Goal: Complete application form

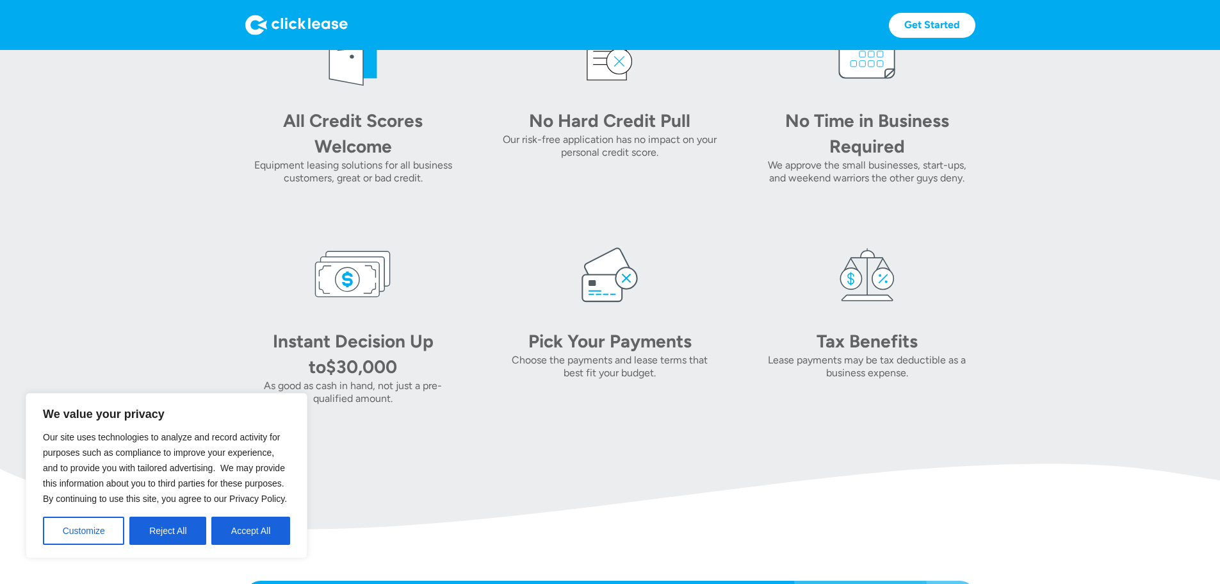
scroll to position [705, 0]
click at [246, 529] on button "Accept All" at bounding box center [250, 530] width 79 height 28
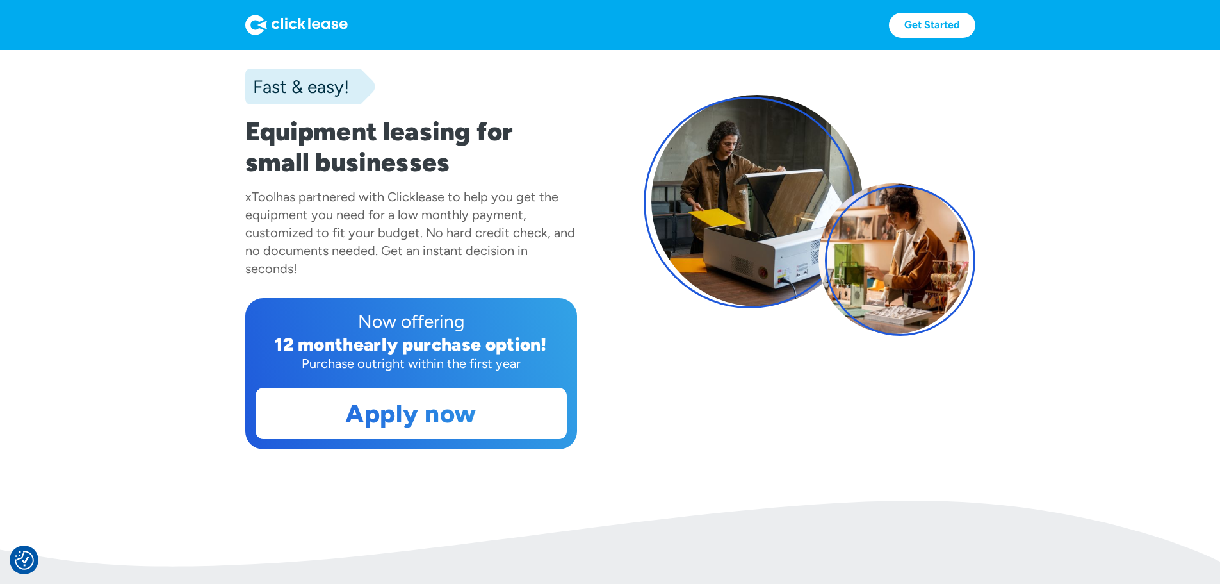
scroll to position [0, 0]
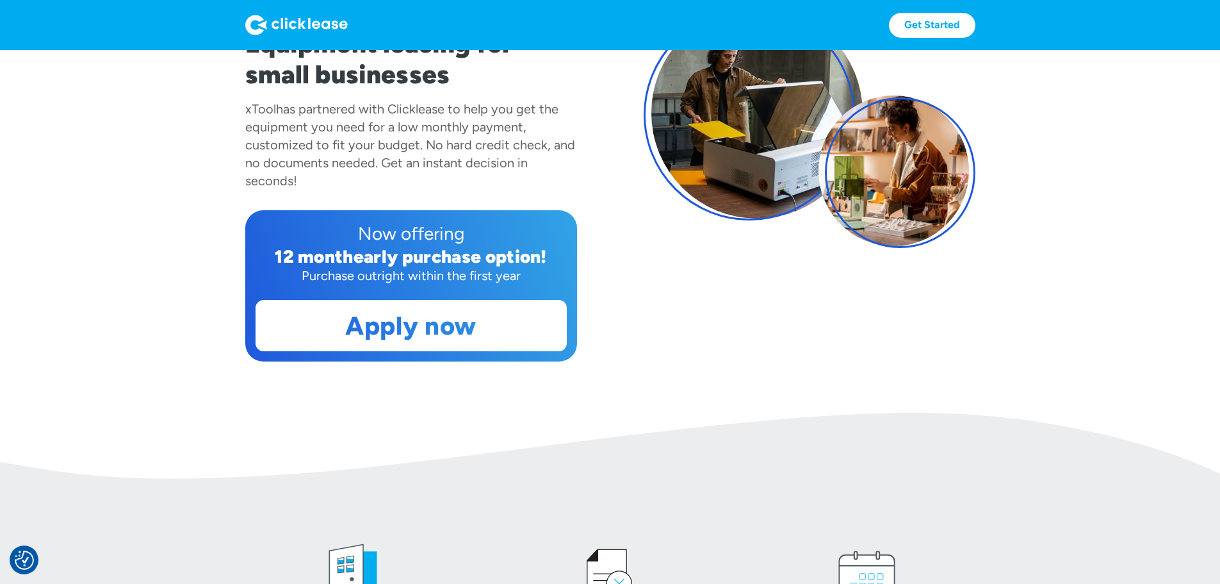
scroll to position [192, 0]
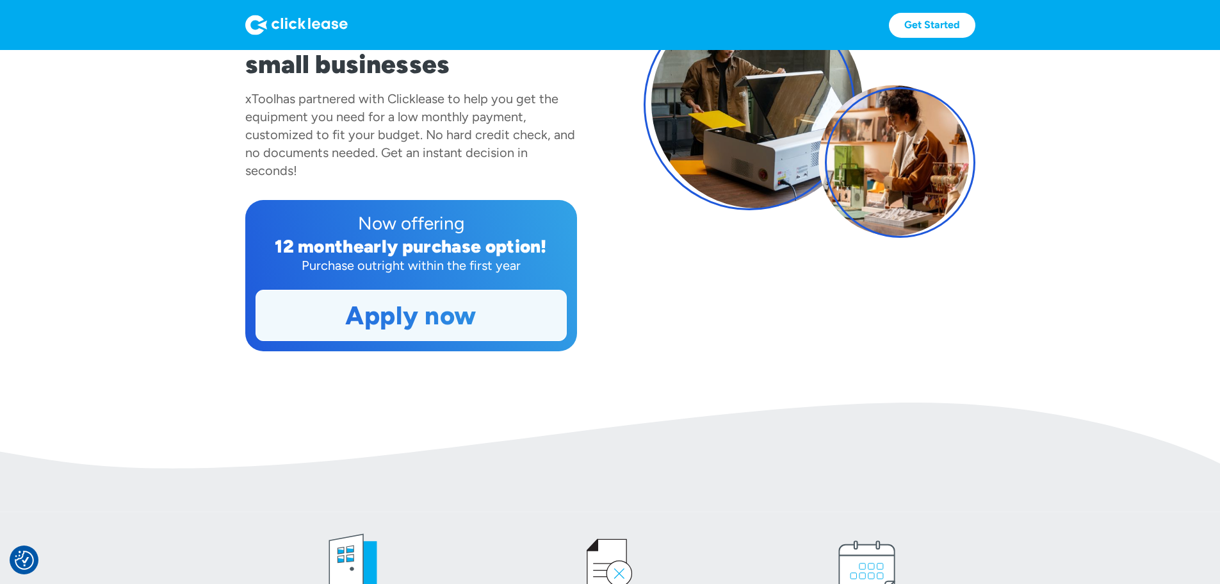
click at [341, 340] on link "Apply now" at bounding box center [411, 315] width 310 height 50
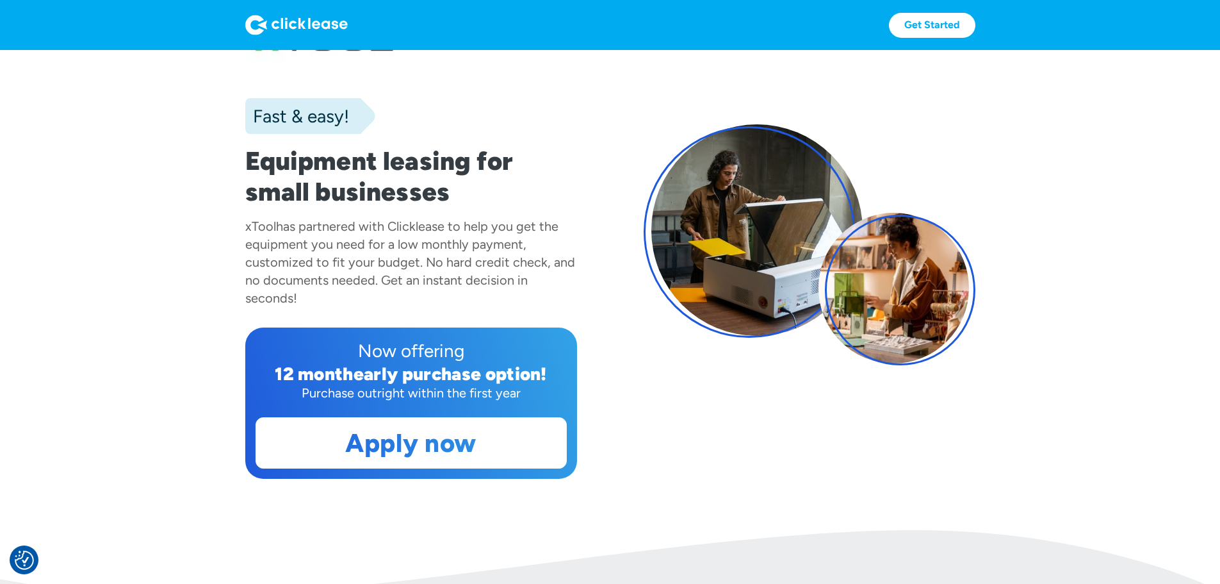
scroll to position [64, 0]
